Goal: Task Accomplishment & Management: Complete application form

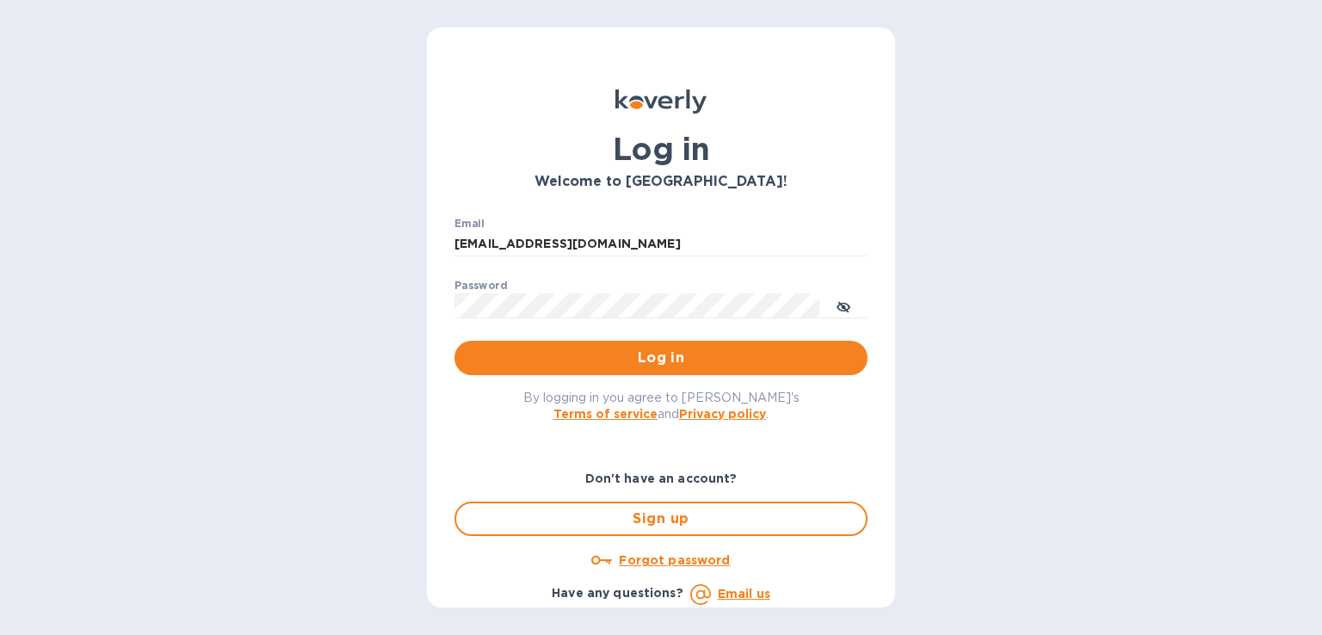
drag, startPoint x: 647, startPoint y: 243, endPoint x: 339, endPoint y: 247, distance: 308.1
click at [339, 247] on div "Log in Welcome to Koverly! Email clare.oceansouth@gmail.com ​ Password ​ Log in…" at bounding box center [661, 317] width 1322 height 635
type input "steve.oceansouth@gmail.com"
click at [492, 354] on span "Log in" at bounding box center [660, 358] width 385 height 21
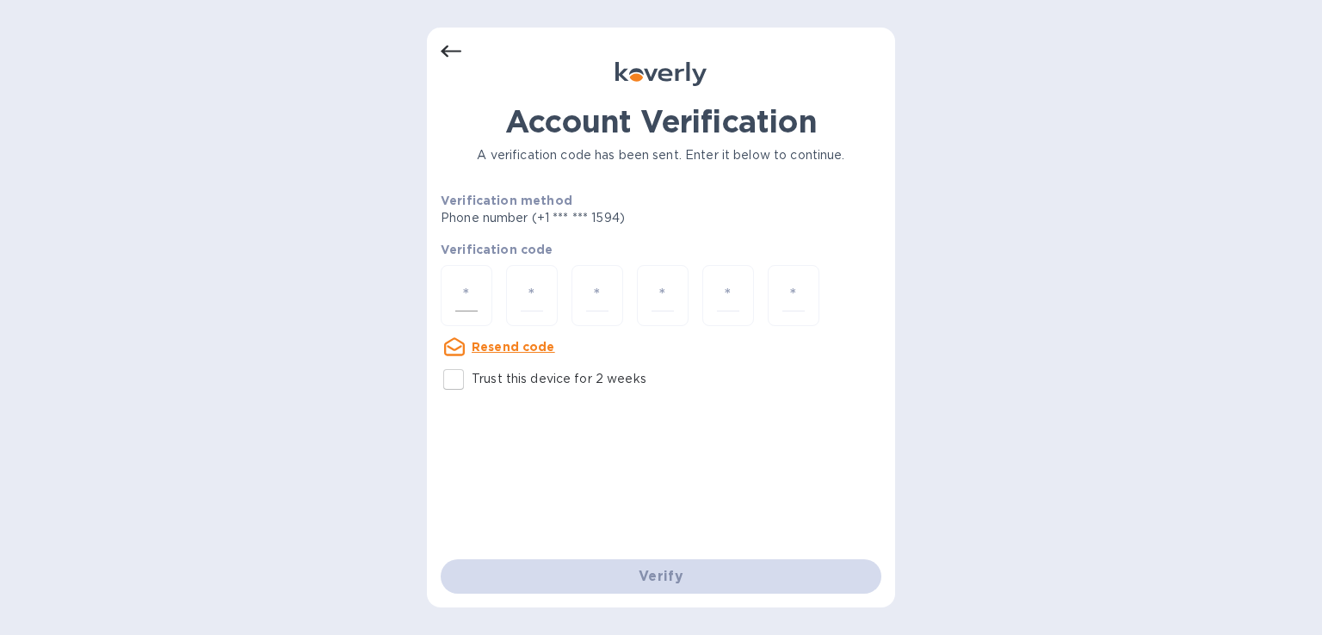
click at [466, 281] on input "number" at bounding box center [466, 296] width 22 height 32
type input "5"
type input "7"
type input "1"
type input "6"
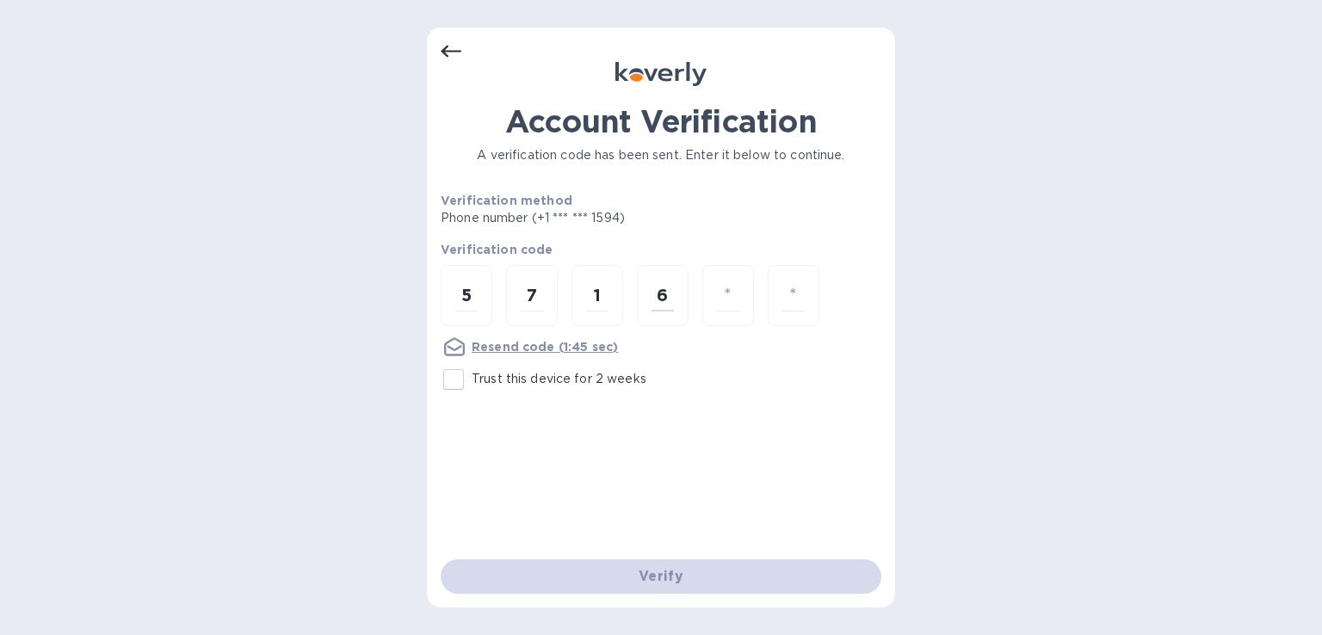
type input "7"
type input "4"
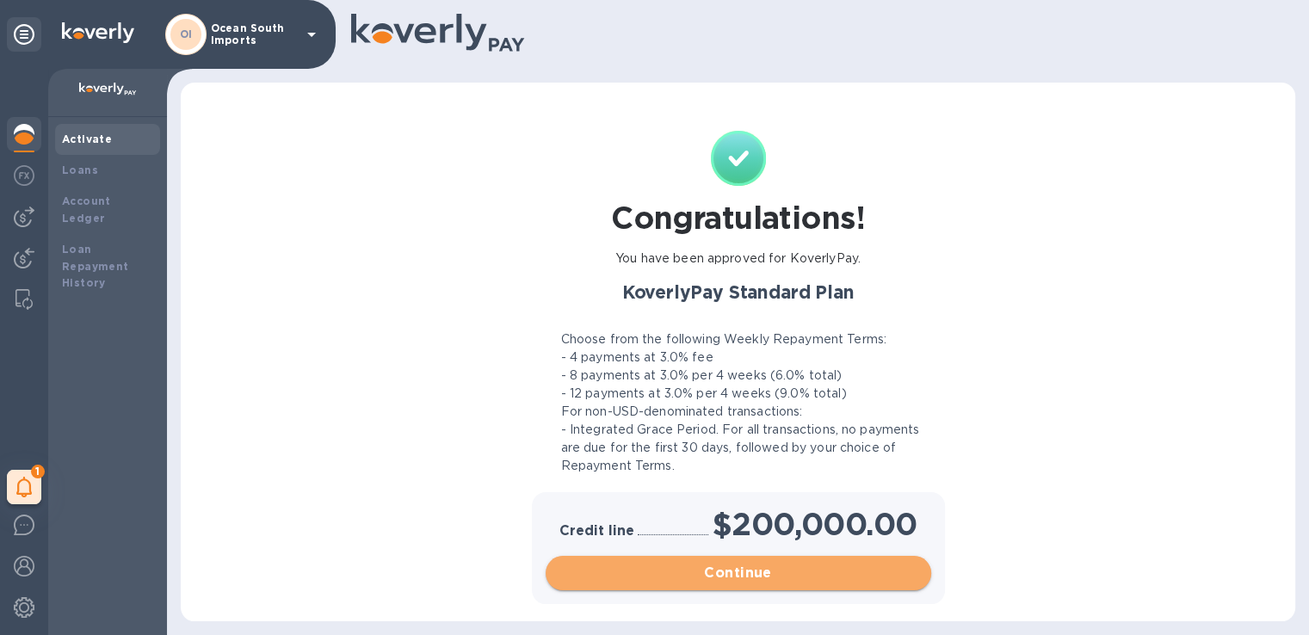
click at [752, 565] on span "Continue" at bounding box center [738, 573] width 358 height 21
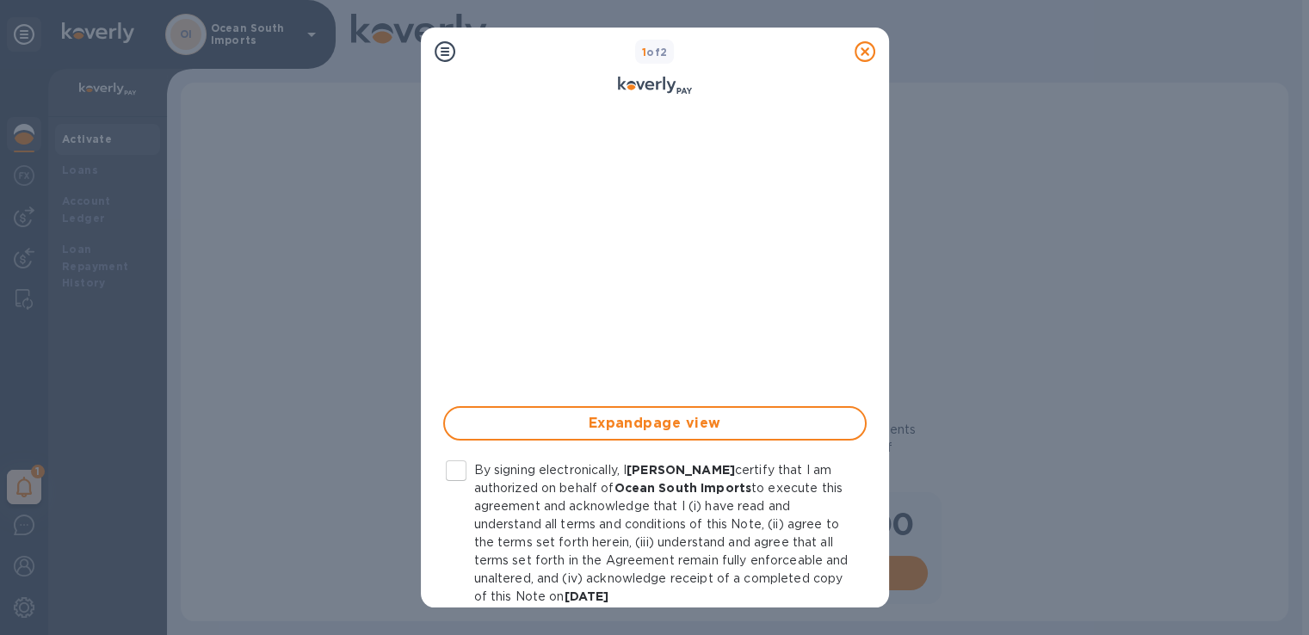
scroll to position [416, 0]
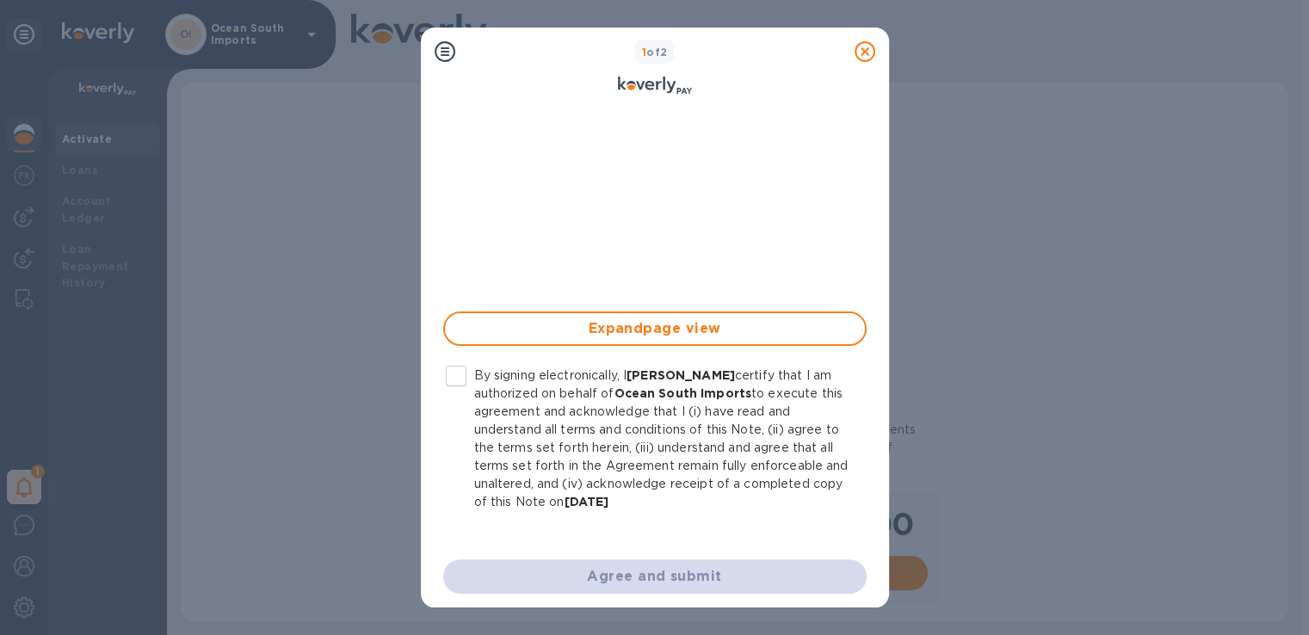
click at [458, 373] on input "By signing electronically, I [PERSON_NAME] certify that I am authorized on beha…" at bounding box center [456, 376] width 36 height 36
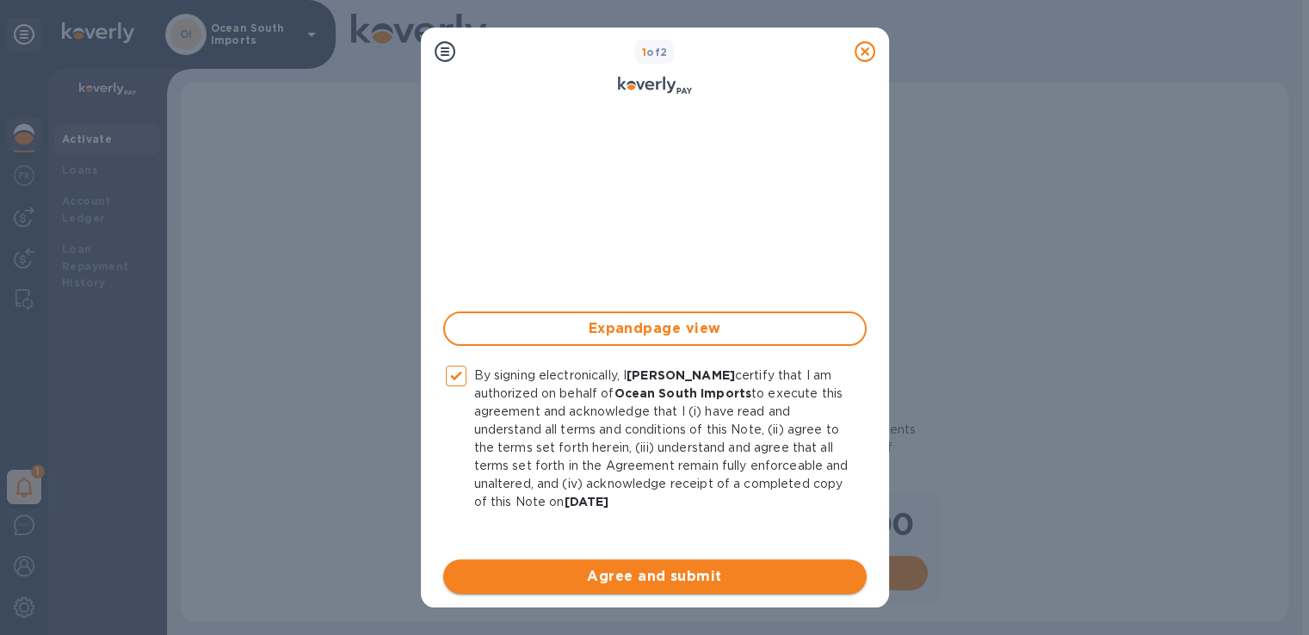
click at [632, 571] on span "Agree and submit" at bounding box center [655, 576] width 396 height 21
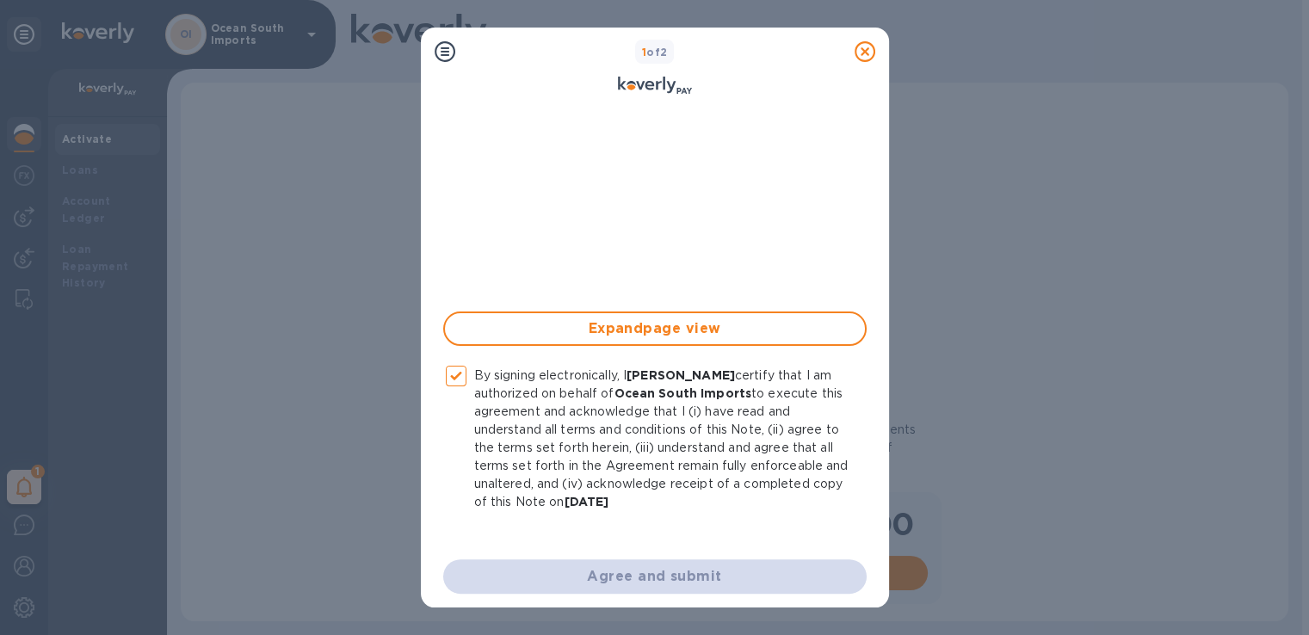
checkbox input "false"
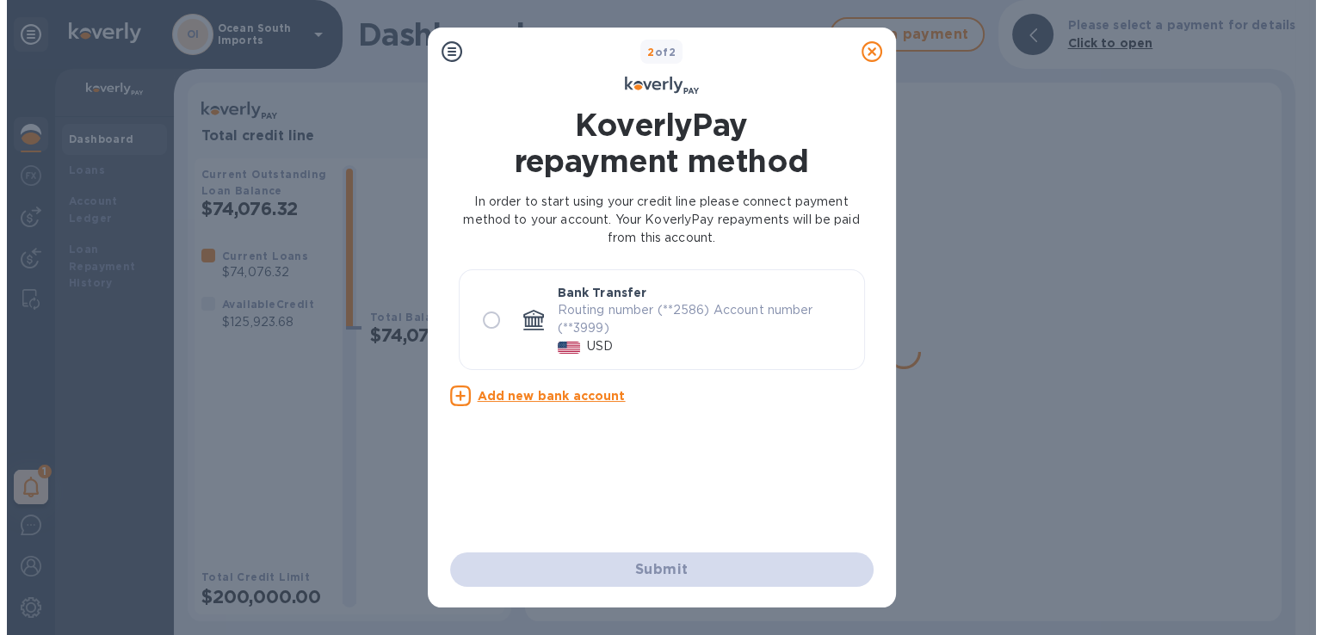
scroll to position [0, 0]
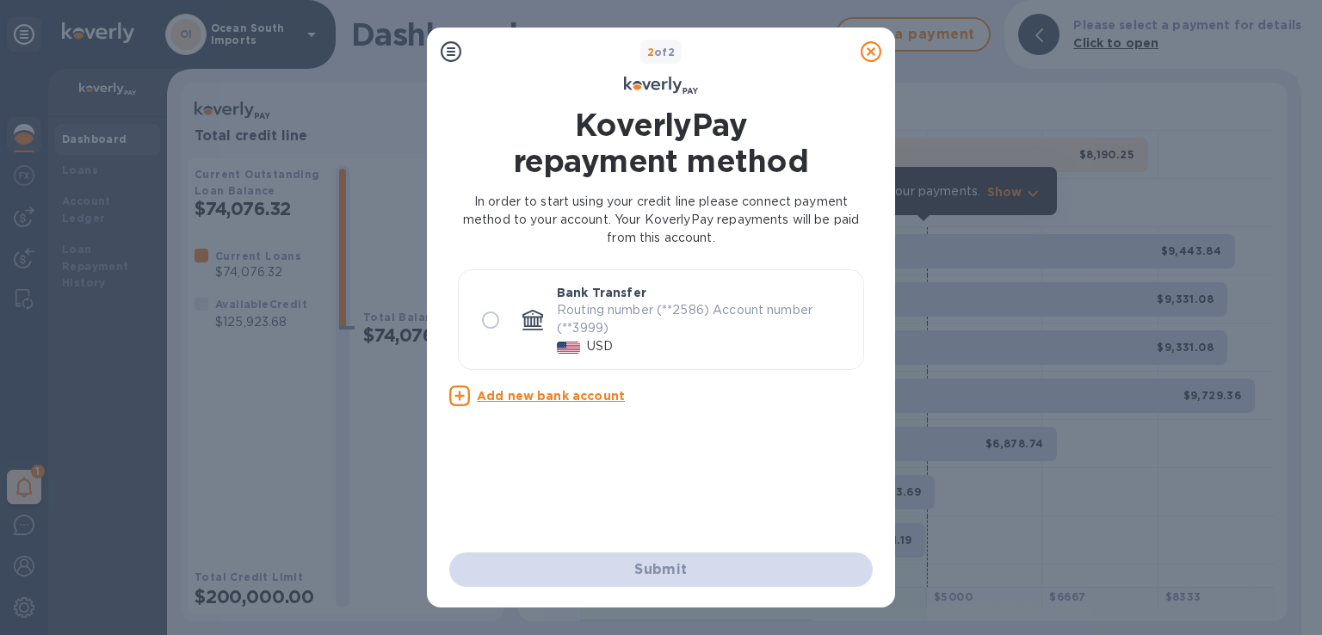
click at [490, 315] on input "radio" at bounding box center [490, 320] width 36 height 36
radio input "true"
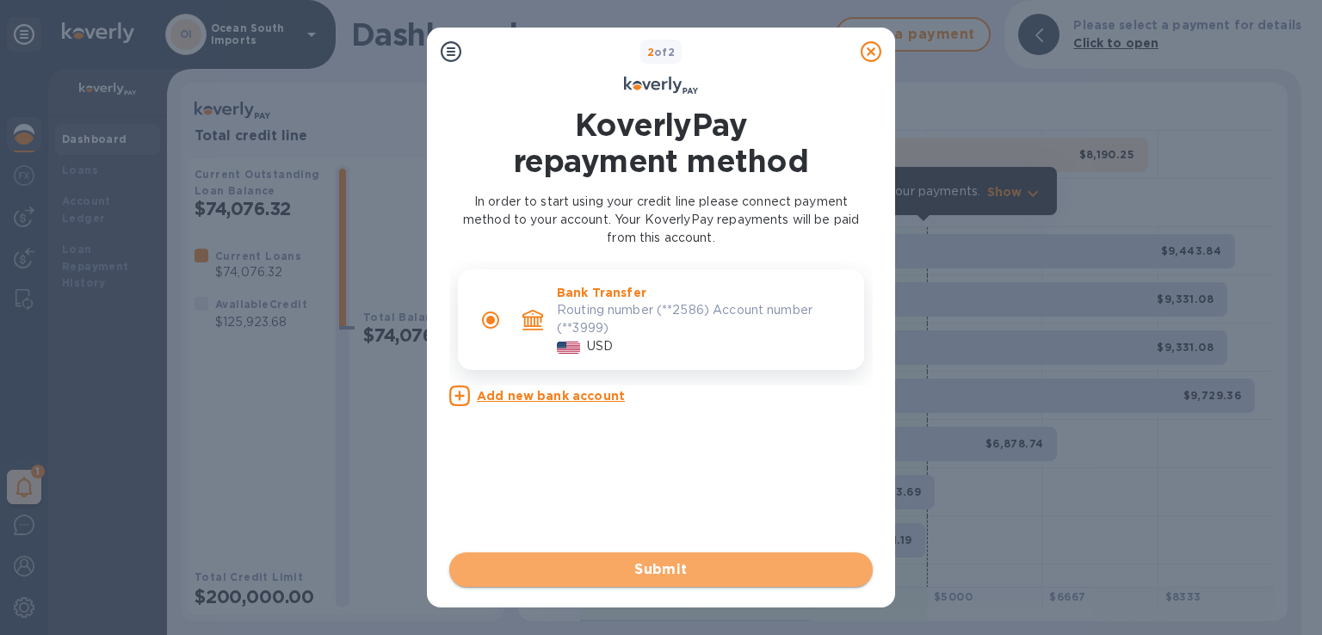
click at [694, 570] on span "Submit" at bounding box center [661, 569] width 396 height 21
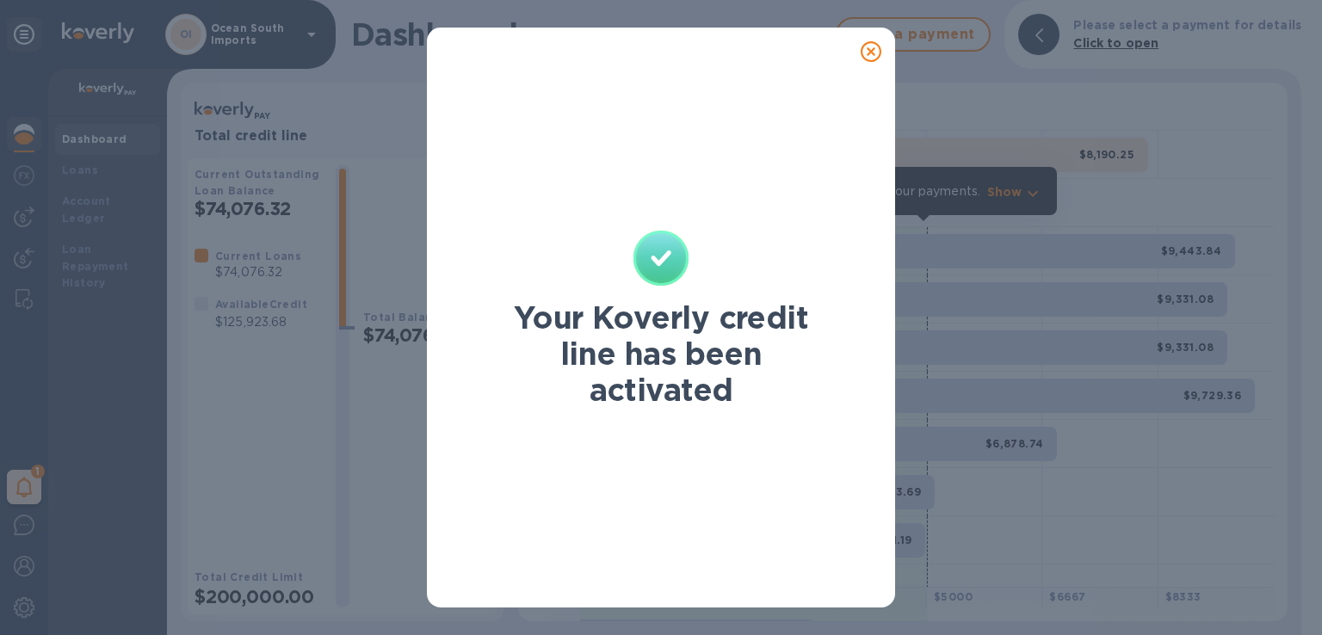
click at [862, 52] on icon at bounding box center [870, 51] width 21 height 21
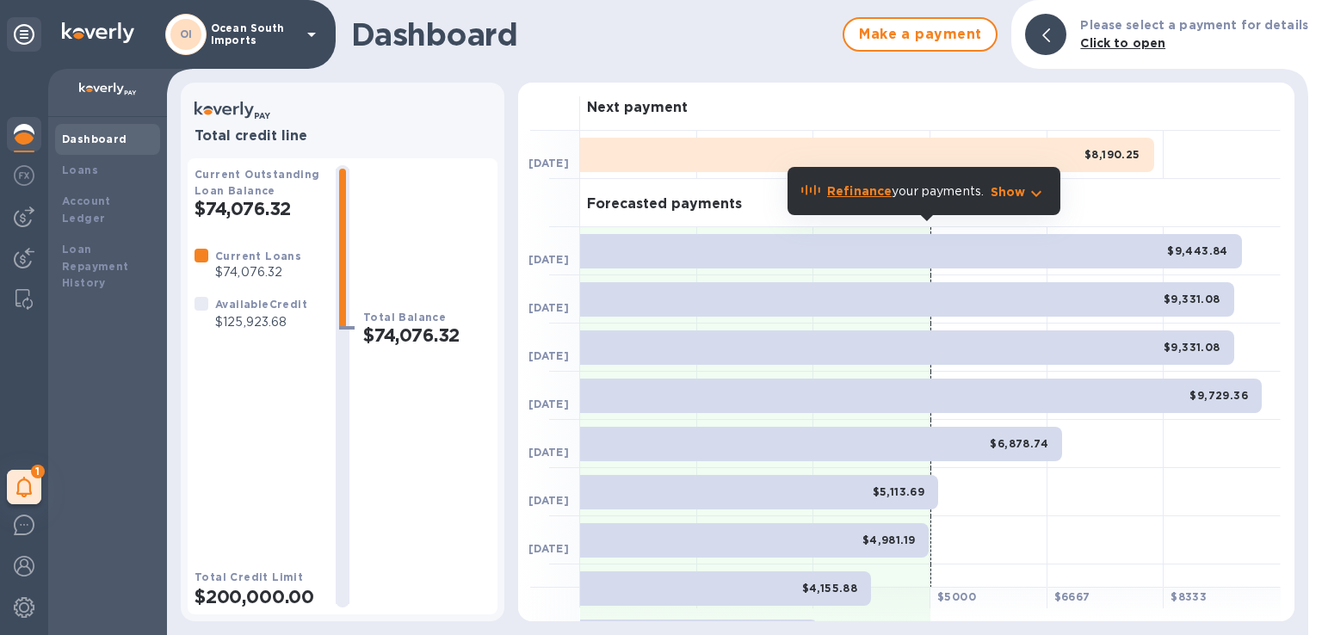
click at [866, 187] on b "Refinance" at bounding box center [859, 191] width 65 height 14
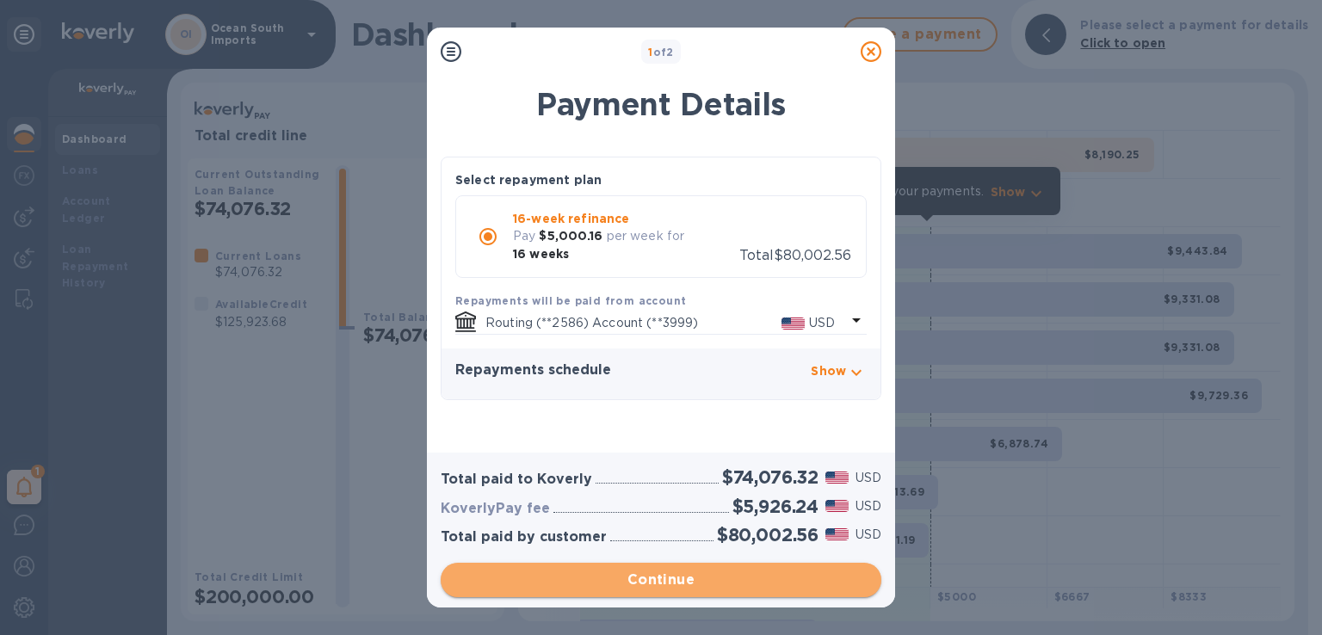
click at [637, 585] on span "Continue" at bounding box center [660, 580] width 413 height 21
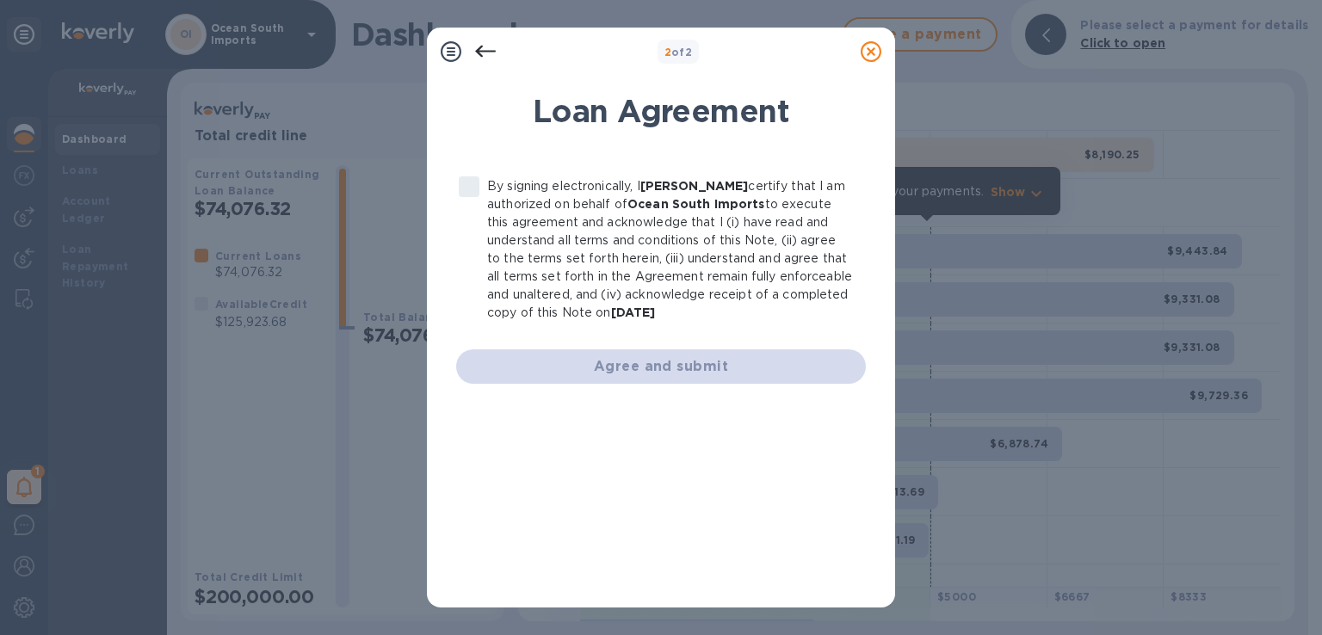
click at [471, 188] on label "By signing electronically, I [PERSON_NAME] certify that I am authorized on beha…" at bounding box center [651, 249] width 401 height 145
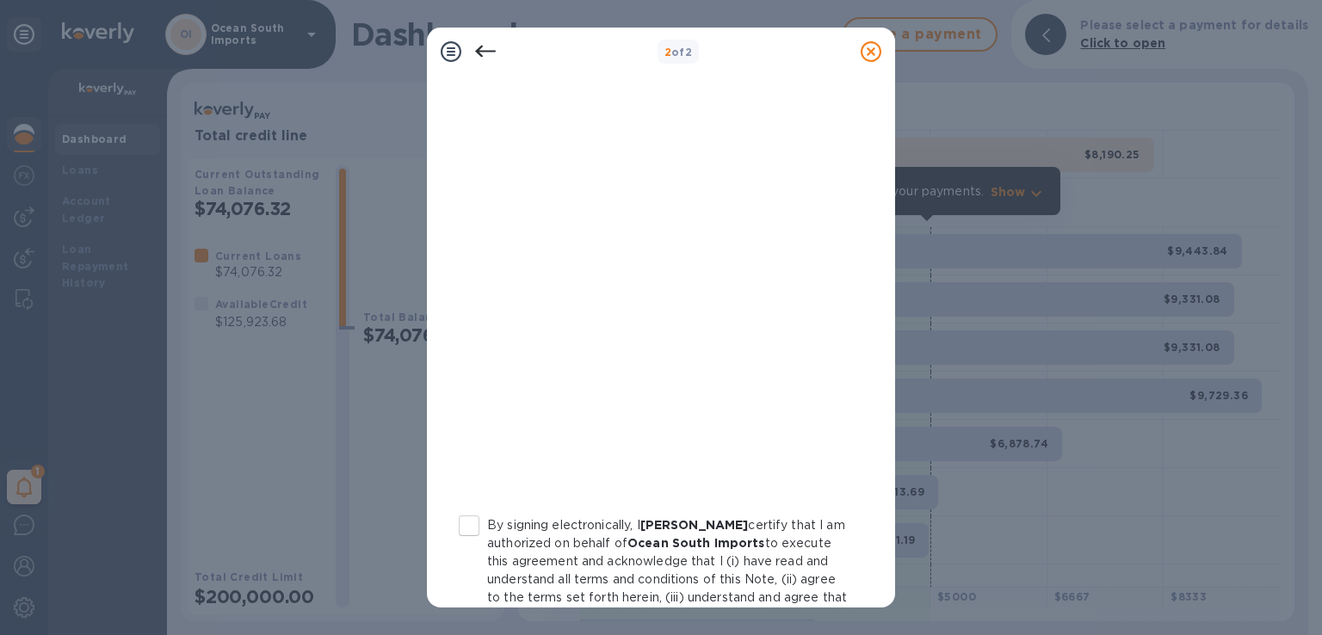
scroll to position [323, 0]
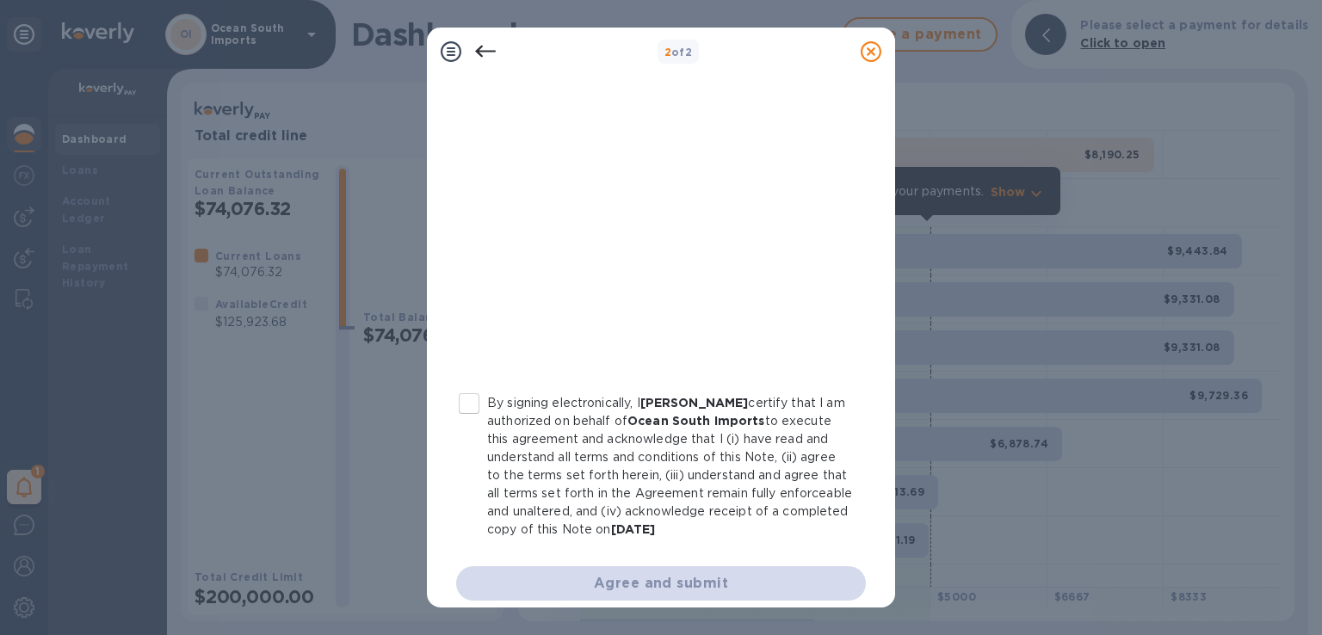
click at [472, 385] on input "By signing electronically, I [PERSON_NAME] certify that I am authorized on beha…" at bounding box center [469, 403] width 36 height 36
checkbox input "true"
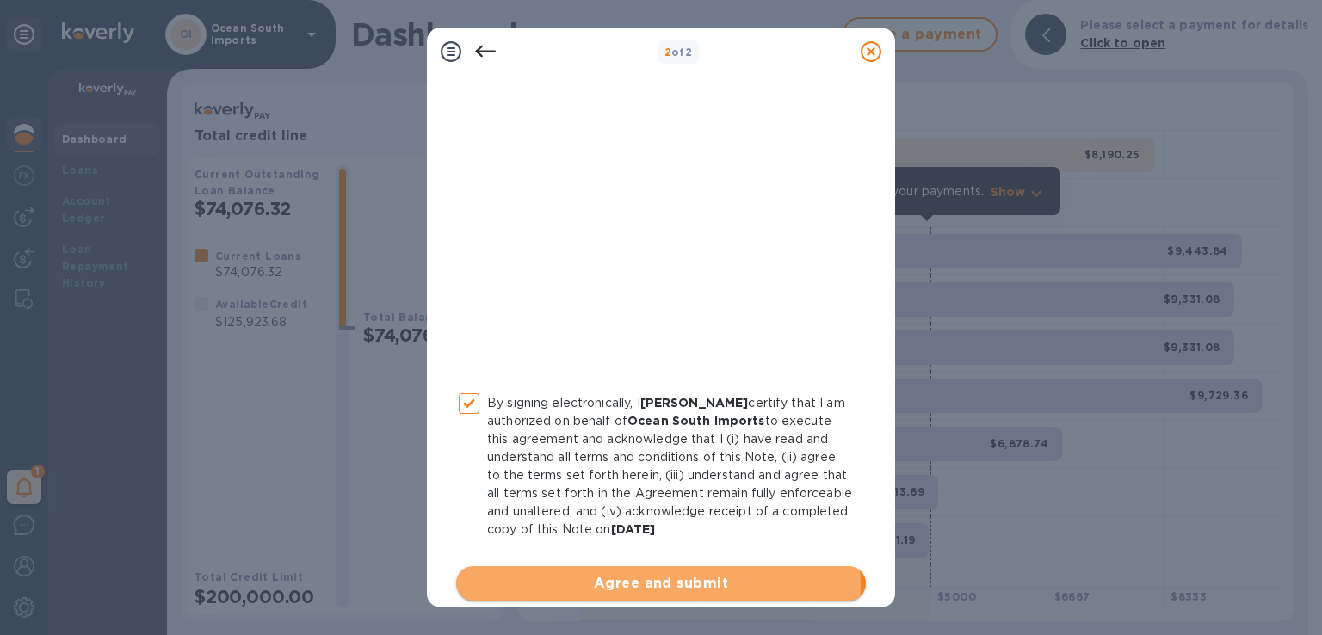
click at [649, 584] on span "Agree and submit" at bounding box center [661, 583] width 382 height 21
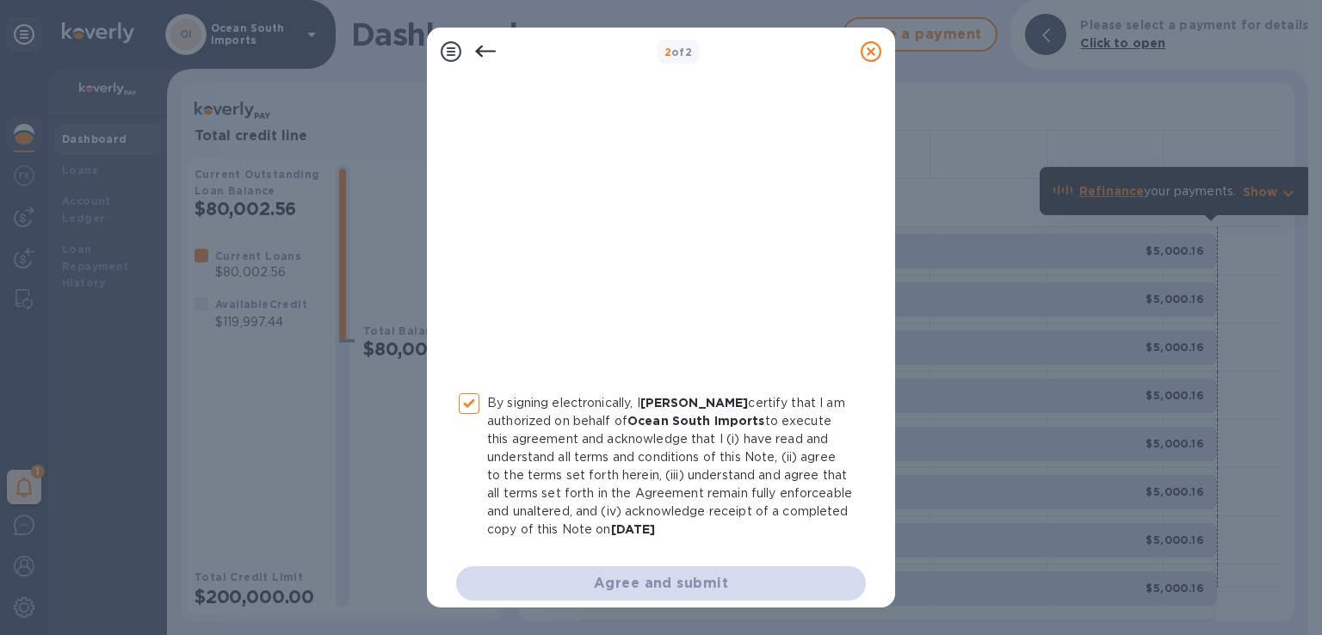
click at [869, 50] on icon at bounding box center [870, 51] width 21 height 21
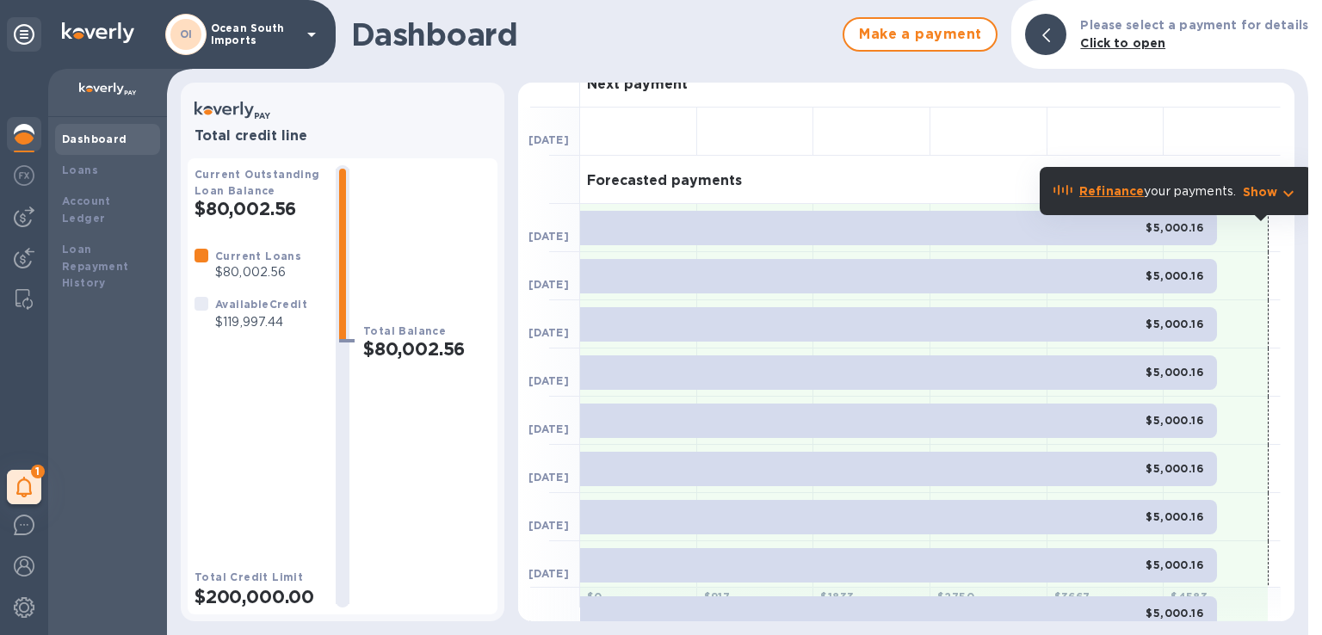
scroll to position [0, 0]
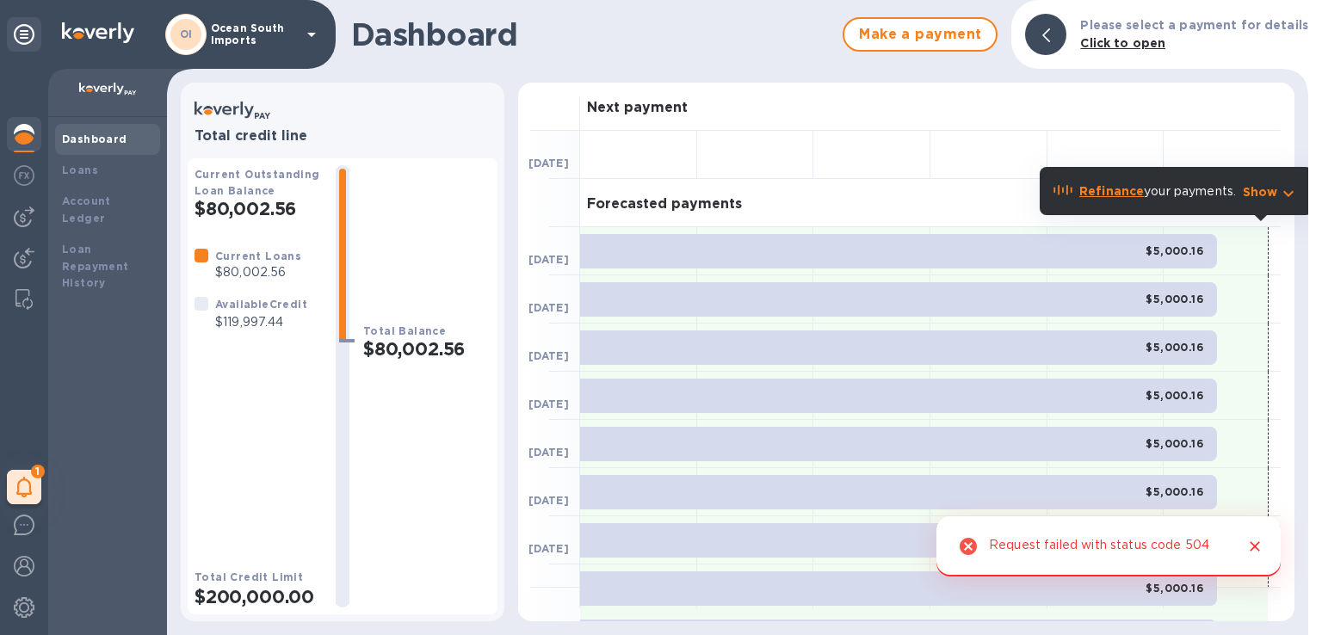
click at [1249, 542] on icon "Close" at bounding box center [1254, 546] width 17 height 17
